Goal: Task Accomplishment & Management: Complete application form

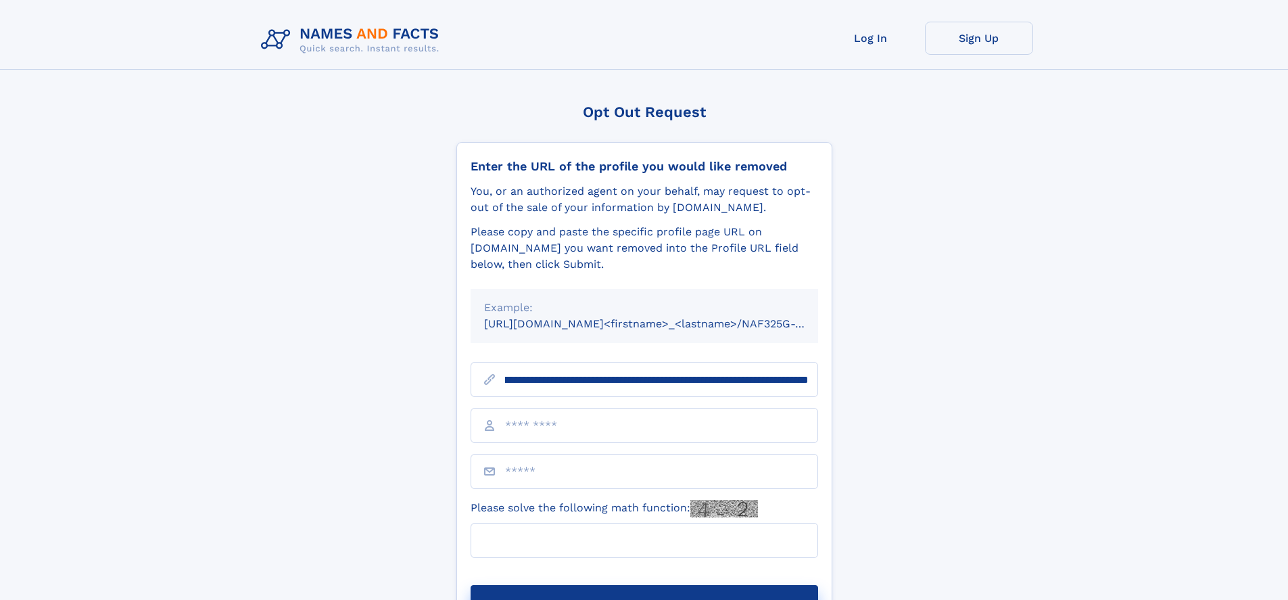
scroll to position [0, 149]
type input "**********"
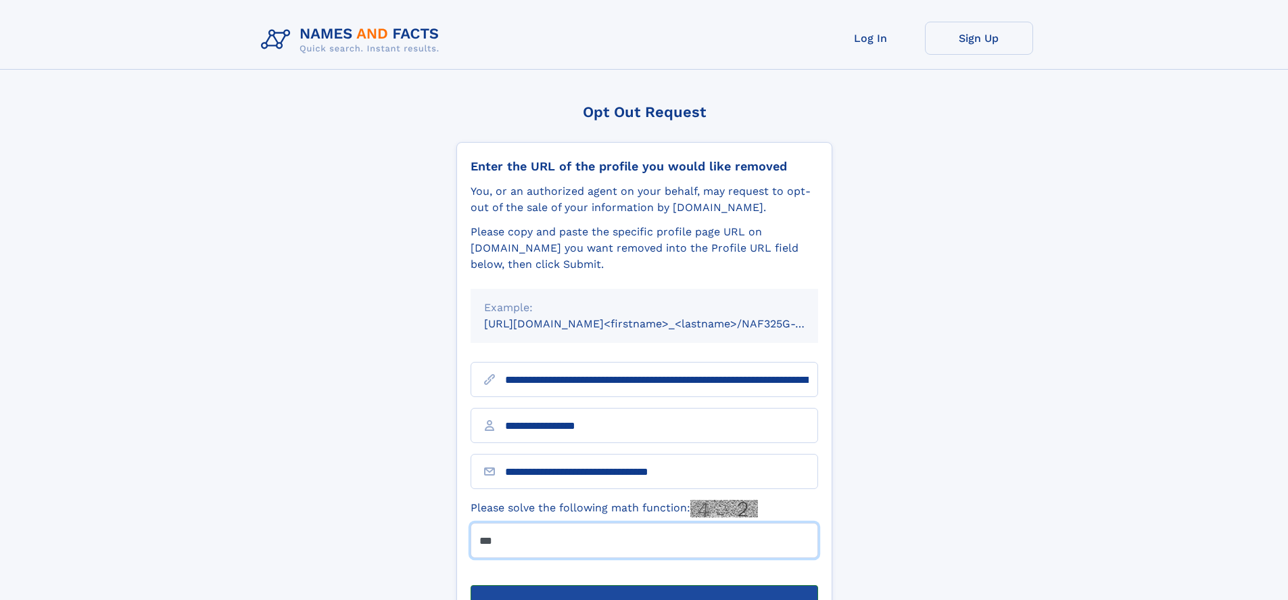
type input "***"
click at [644, 585] on button "Submit Opt Out Request" at bounding box center [645, 606] width 348 height 43
